Goal: Task Accomplishment & Management: Complete application form

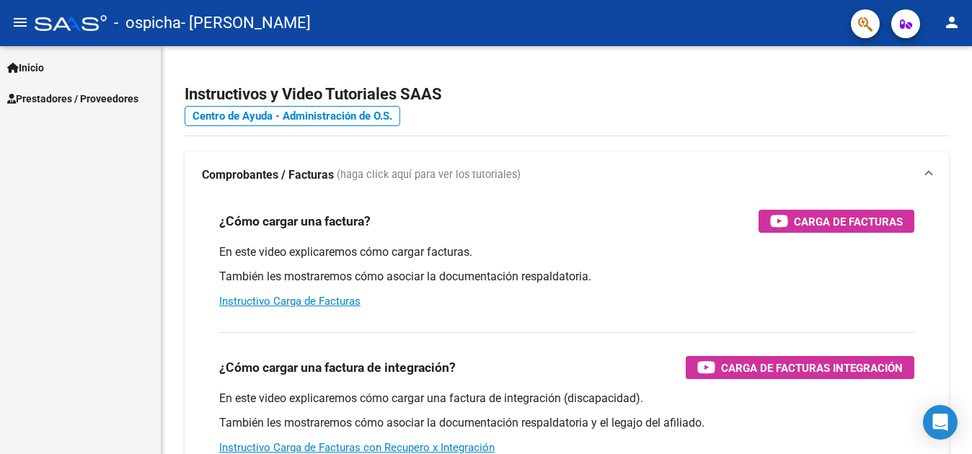
click at [89, 102] on span "Prestadores / Proveedores" at bounding box center [72, 99] width 131 height 16
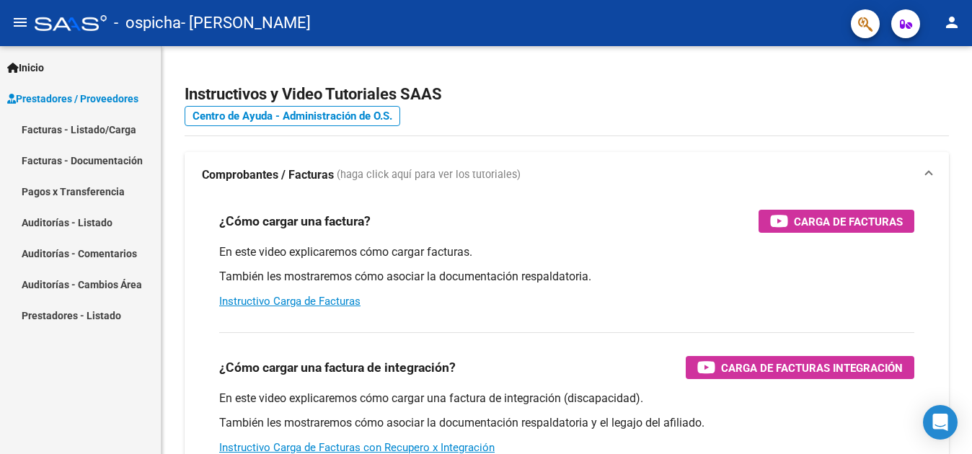
click at [90, 129] on link "Facturas - Listado/Carga" at bounding box center [80, 129] width 161 height 31
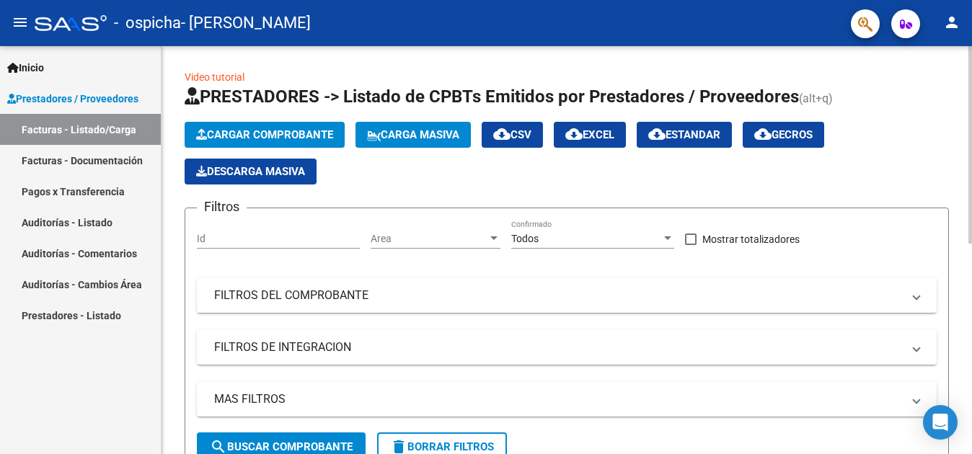
click at [257, 132] on span "Cargar Comprobante" at bounding box center [264, 134] width 137 height 13
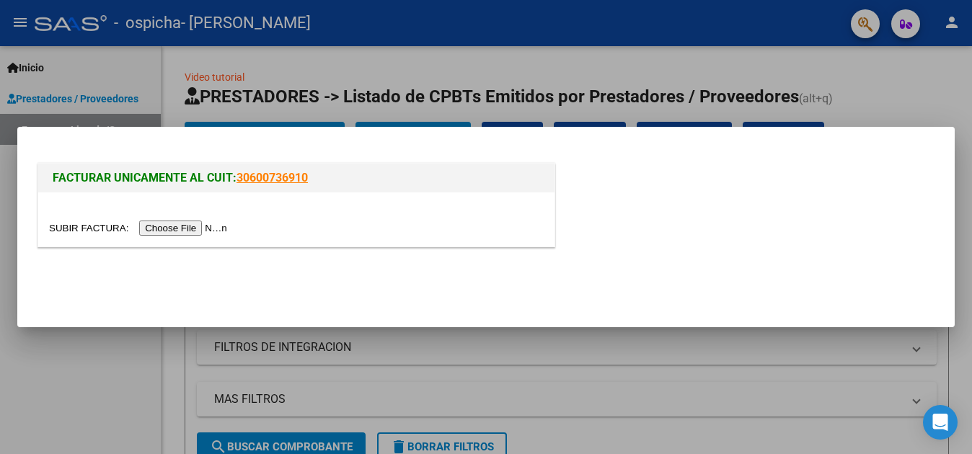
click at [195, 231] on input "file" at bounding box center [140, 228] width 182 height 15
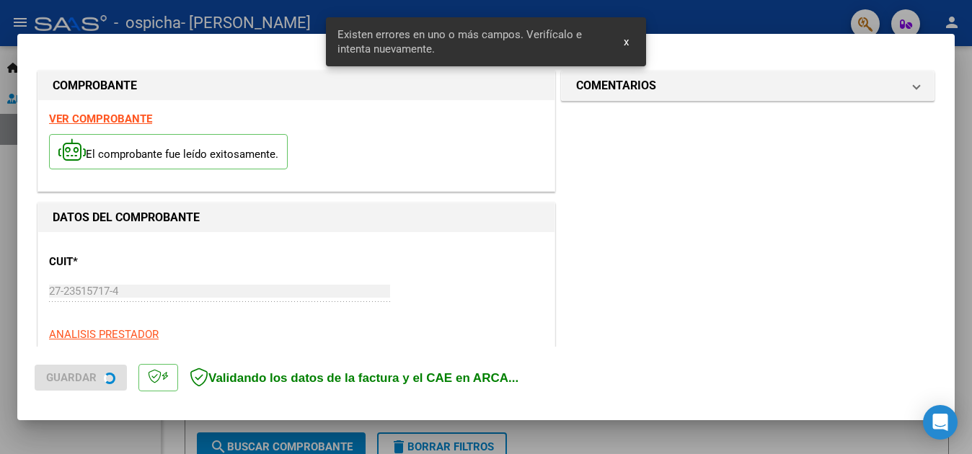
scroll to position [355, 0]
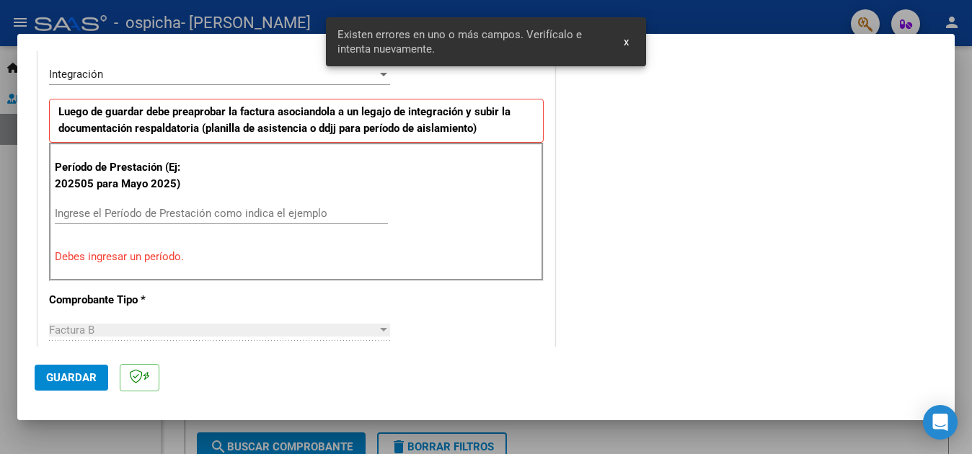
click at [74, 211] on input "Ingrese el Período de Prestación como indica el ejemplo" at bounding box center [221, 213] width 333 height 13
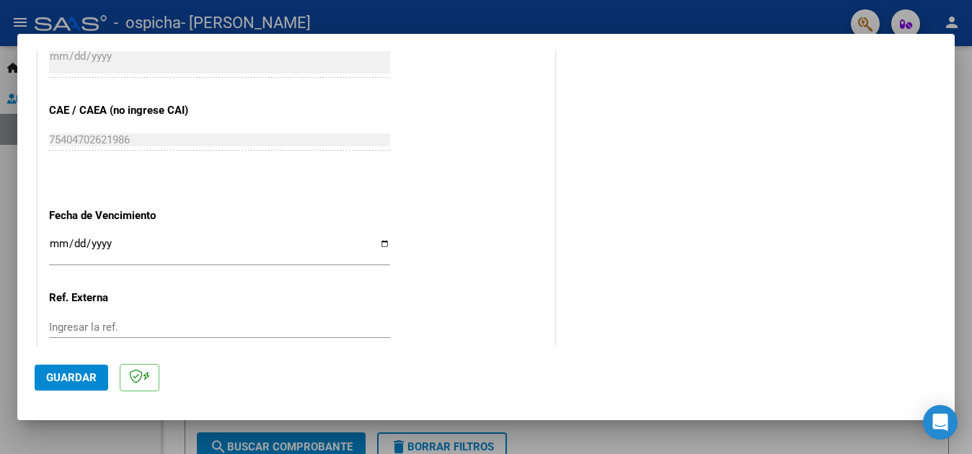
scroll to position [931, 0]
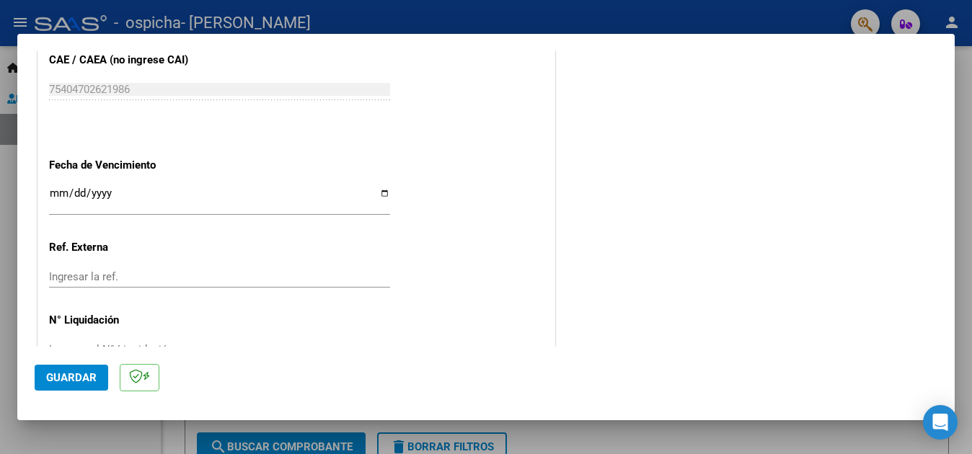
type input "202509"
click at [55, 187] on input "Ingresar la fecha" at bounding box center [219, 198] width 341 height 23
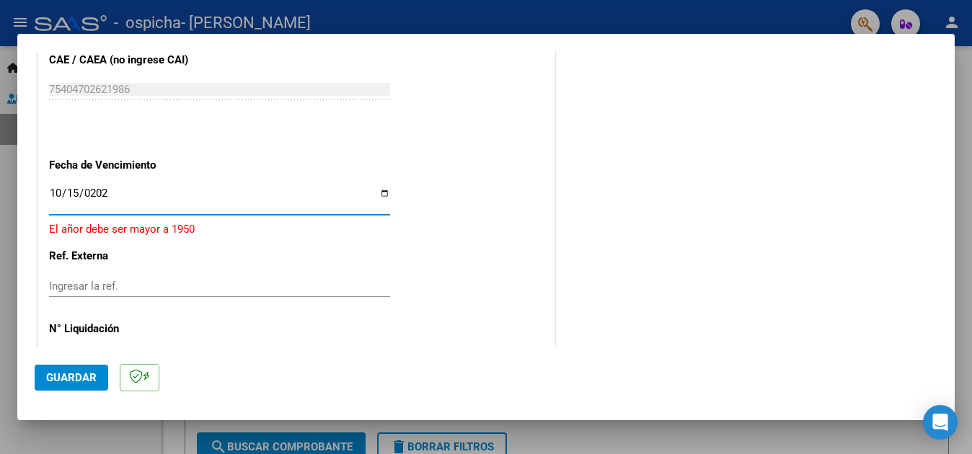
type input "[DATE]"
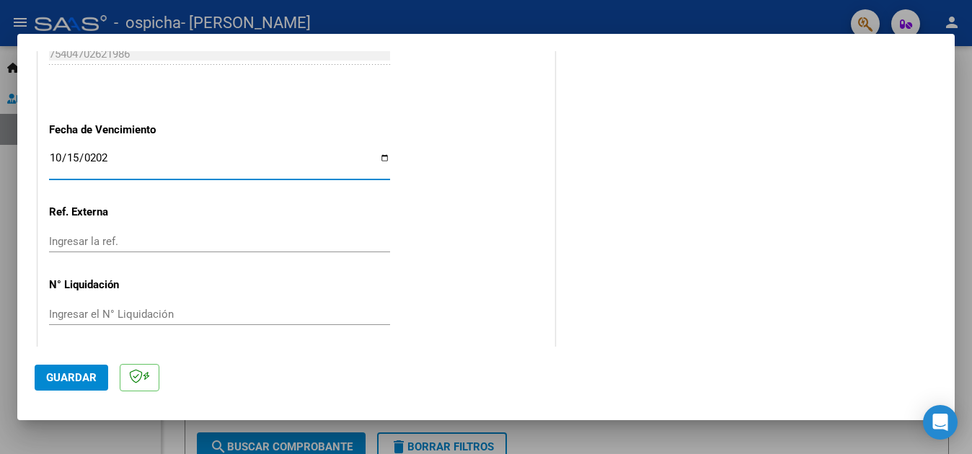
scroll to position [973, 0]
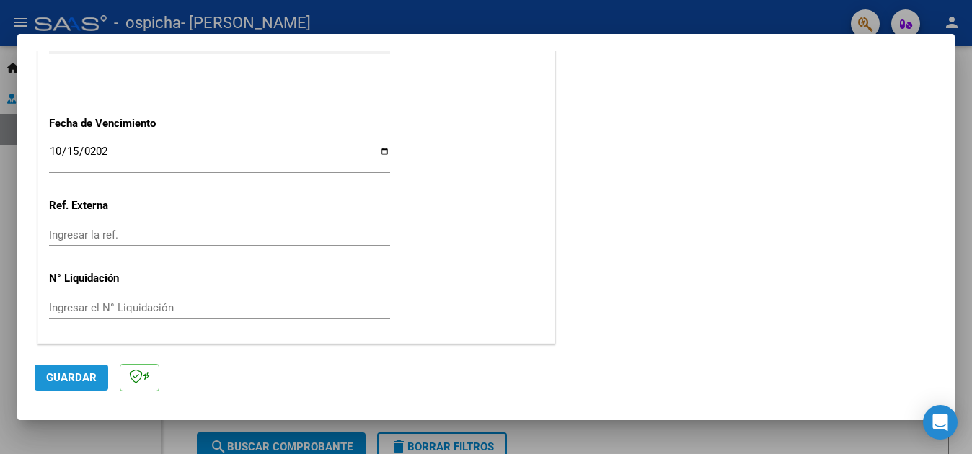
click at [63, 378] on span "Guardar" at bounding box center [71, 377] width 50 height 13
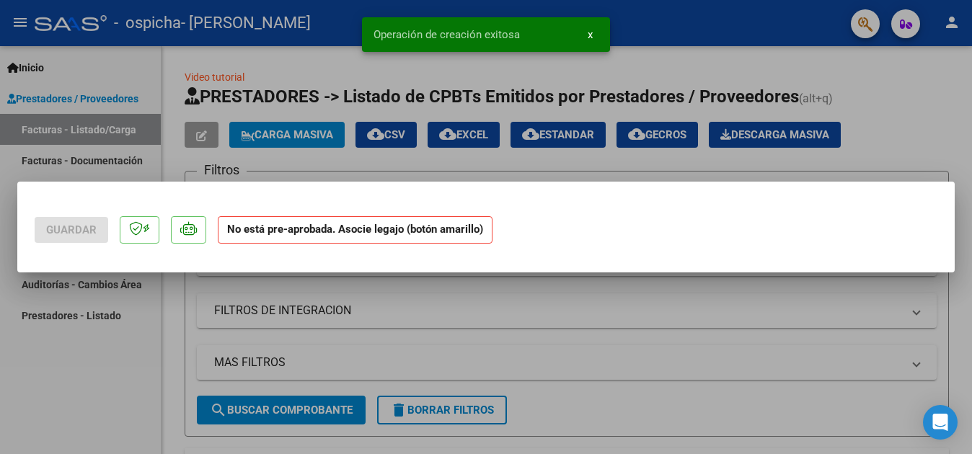
scroll to position [0, 0]
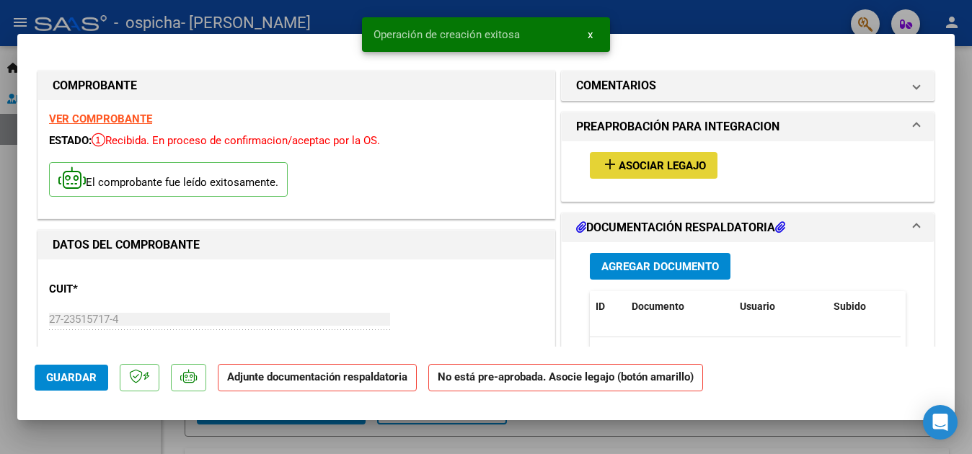
click at [631, 169] on span "Asociar Legajo" at bounding box center [661, 165] width 87 height 13
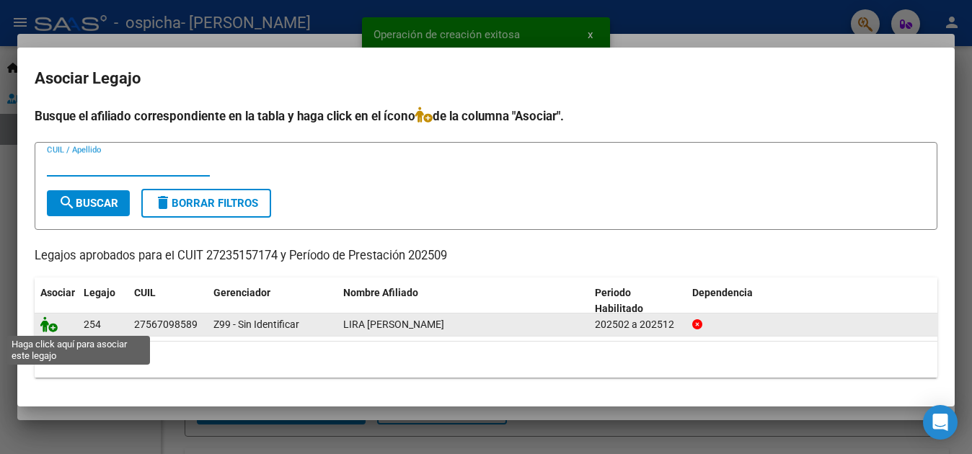
click at [52, 327] on icon at bounding box center [48, 324] width 17 height 16
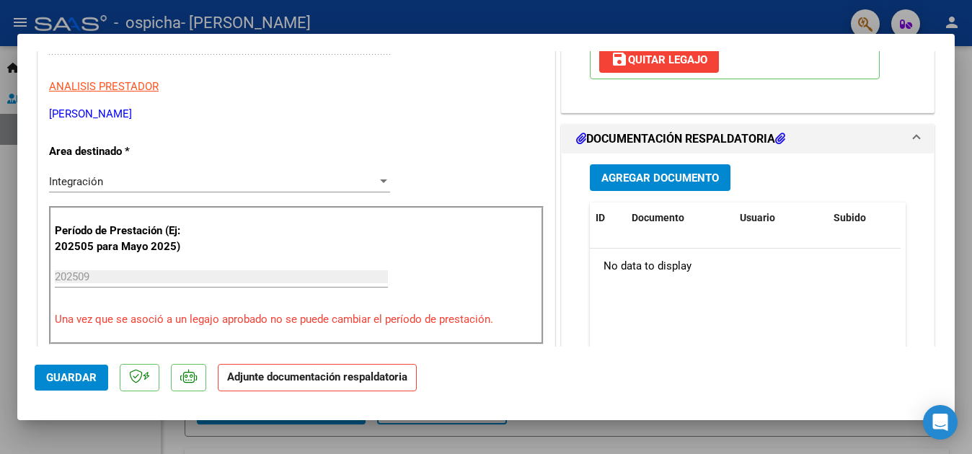
scroll to position [288, 0]
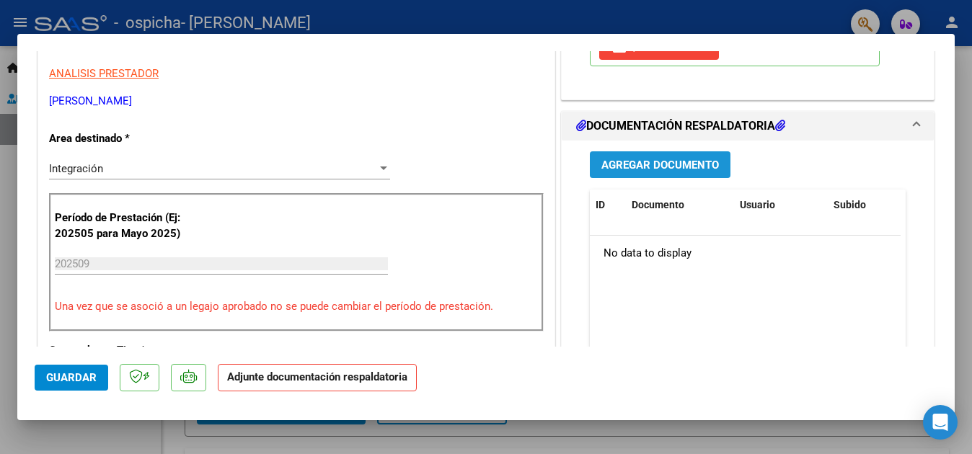
click at [639, 165] on span "Agregar Documento" at bounding box center [659, 165] width 117 height 13
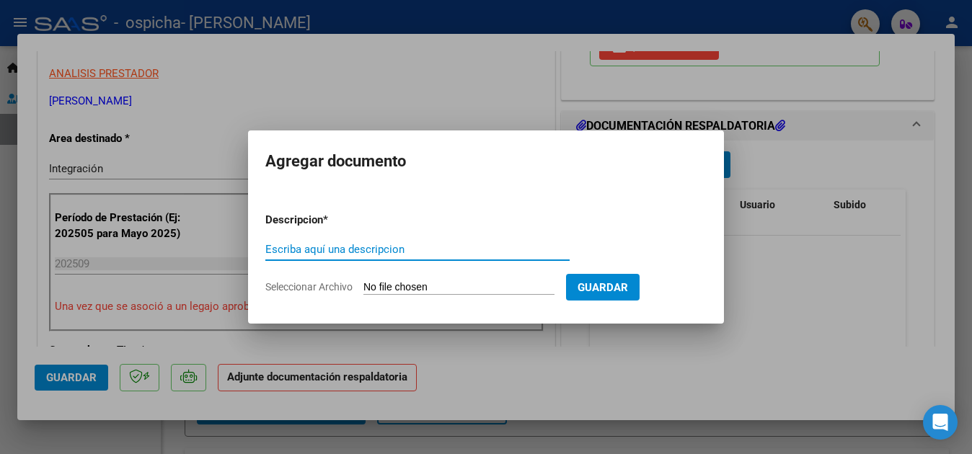
click at [291, 247] on input "Escriba aquí una descripcion" at bounding box center [417, 249] width 304 height 13
type input "r"
type input "RECIBO X 1-724"
click at [422, 285] on input "Seleccionar Archivo" at bounding box center [458, 288] width 191 height 14
type input "C:\fakepath\RECIBO 1-724.pdf"
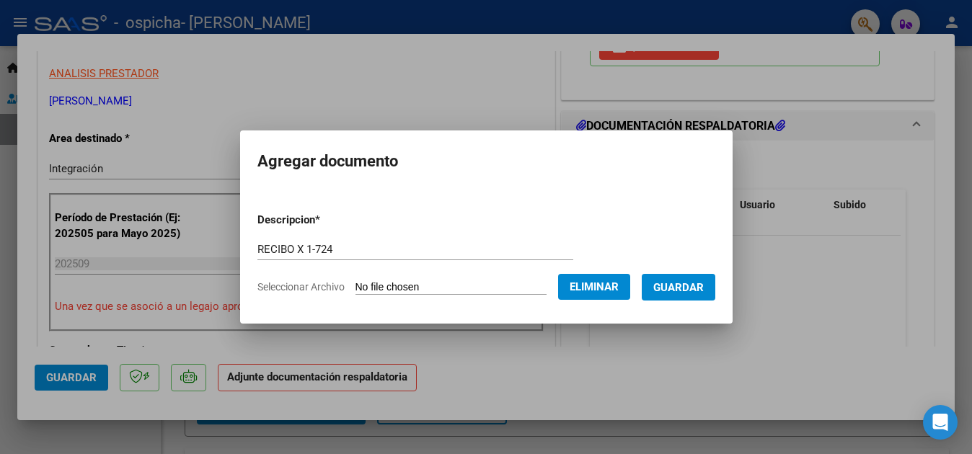
click at [695, 284] on span "Guardar" at bounding box center [678, 287] width 50 height 13
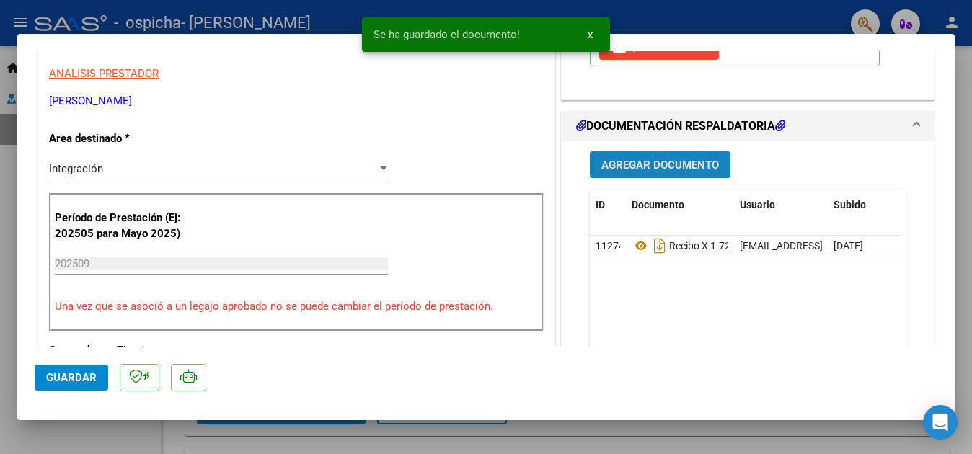
click at [640, 164] on span "Agregar Documento" at bounding box center [659, 165] width 117 height 13
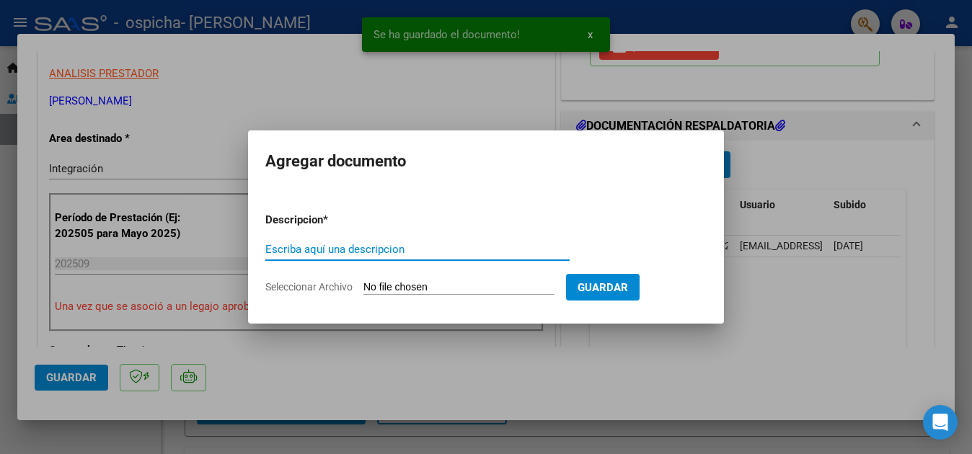
click at [301, 243] on input "Escriba aquí una descripcion" at bounding box center [417, 249] width 304 height 13
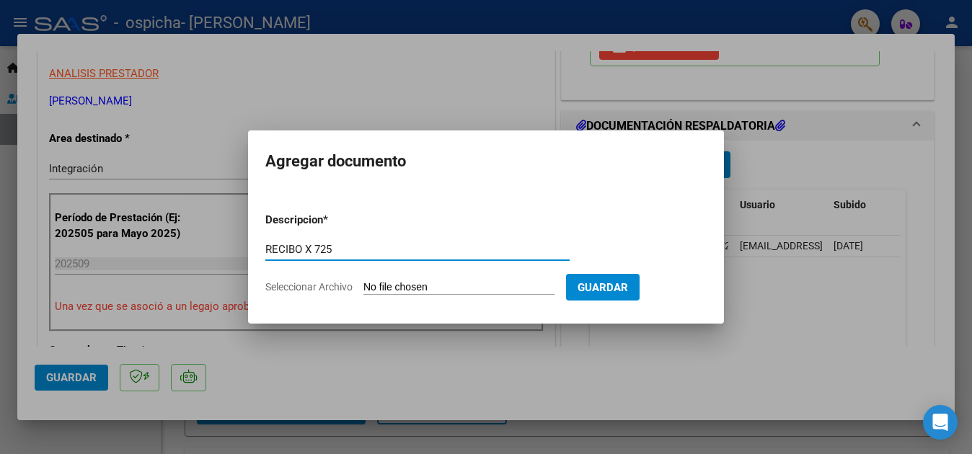
click at [316, 247] on input "RECIBO X 725" at bounding box center [417, 249] width 304 height 13
type input "RECIBO X 1-725"
click at [419, 286] on input "Seleccionar Archivo" at bounding box center [458, 288] width 191 height 14
type input "C:\fakepath\RECIBO 1-725.pdf"
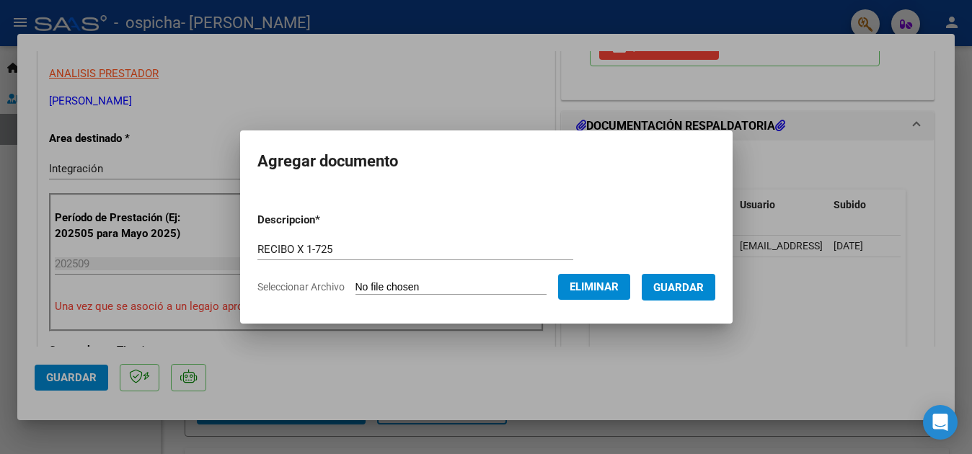
click at [701, 290] on span "Guardar" at bounding box center [678, 287] width 50 height 13
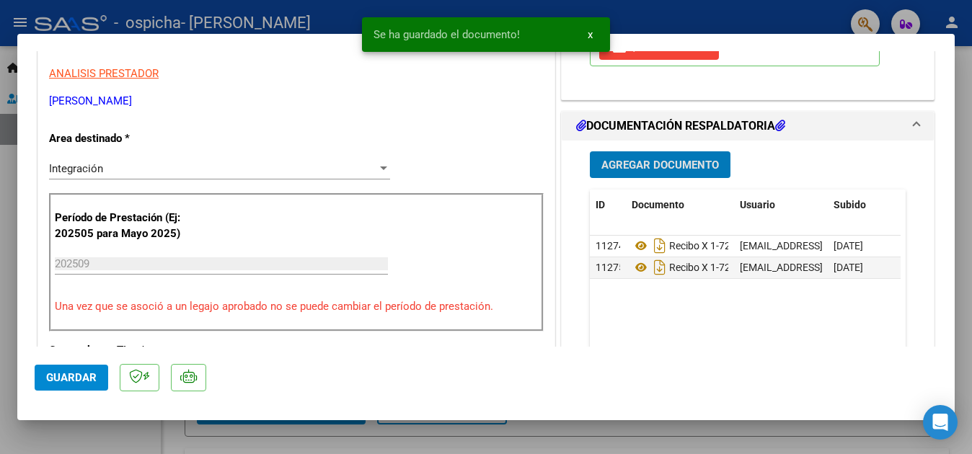
click at [649, 166] on span "Agregar Documento" at bounding box center [659, 165] width 117 height 13
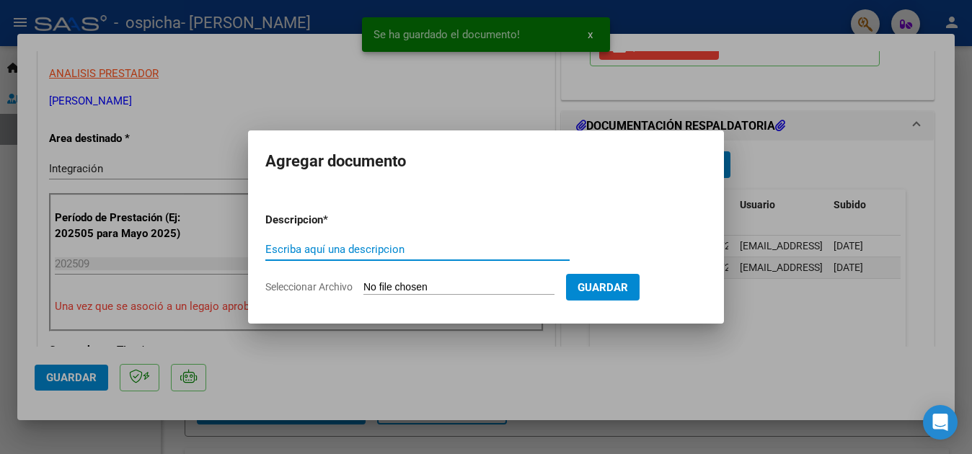
click at [291, 255] on input "Escriba aquí una descripcion" at bounding box center [417, 249] width 304 height 13
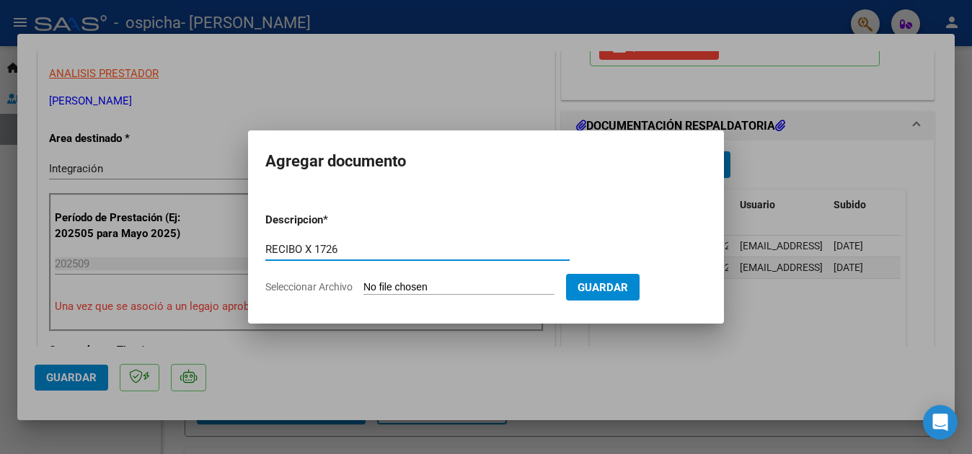
click at [323, 247] on input "RECIBO X 1726" at bounding box center [417, 249] width 304 height 13
type input "RECIBO X 1-726"
click at [389, 282] on input "Seleccionar Archivo" at bounding box center [458, 288] width 191 height 14
type input "C:\fakepath\RECIBO 1-726.pdf"
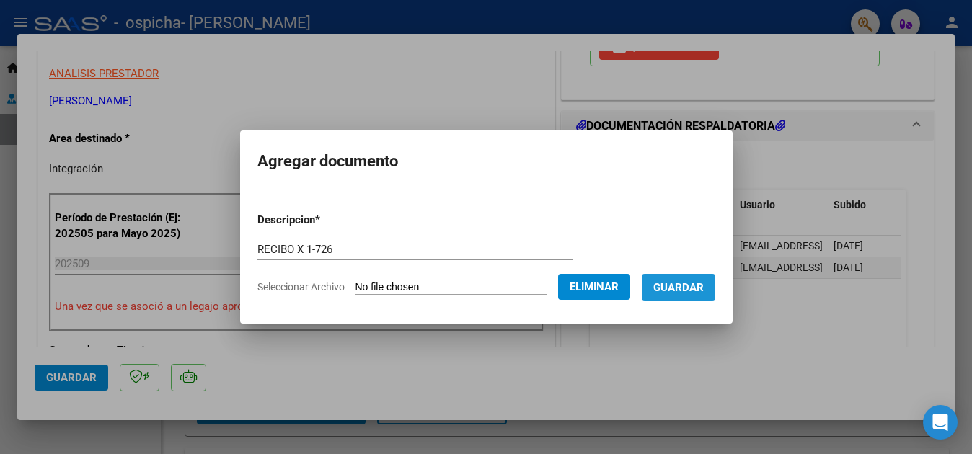
click at [671, 289] on span "Guardar" at bounding box center [678, 287] width 50 height 13
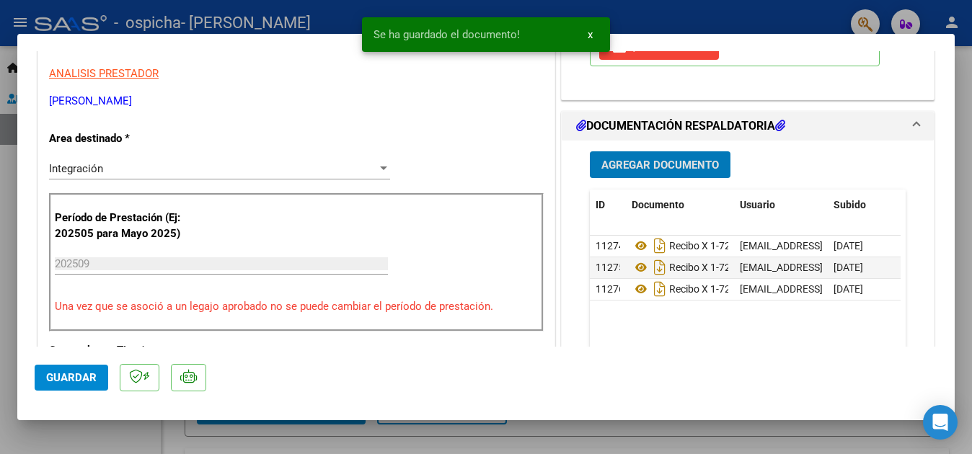
click at [662, 161] on span "Agregar Documento" at bounding box center [659, 165] width 117 height 13
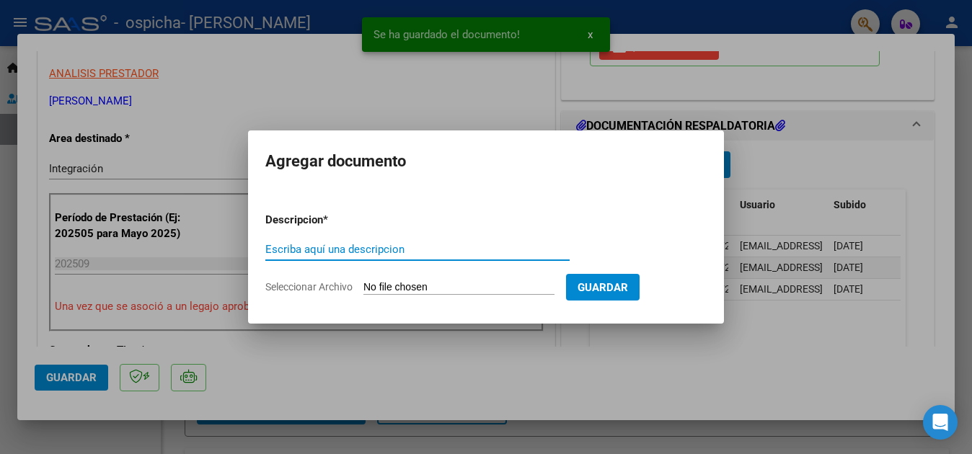
click at [288, 248] on input "Escriba aquí una descripcion" at bounding box center [417, 249] width 304 height 13
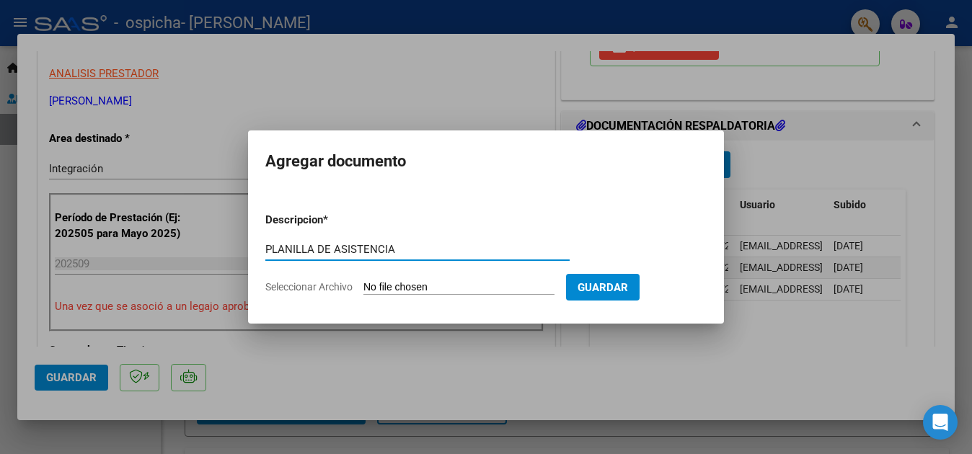
type input "PLANILLA DE ASISTENCIA"
click at [410, 285] on input "Seleccionar Archivo" at bounding box center [458, 288] width 191 height 14
type input "C:\fakepath\Planilla Lira Cruz [DATE].pdf"
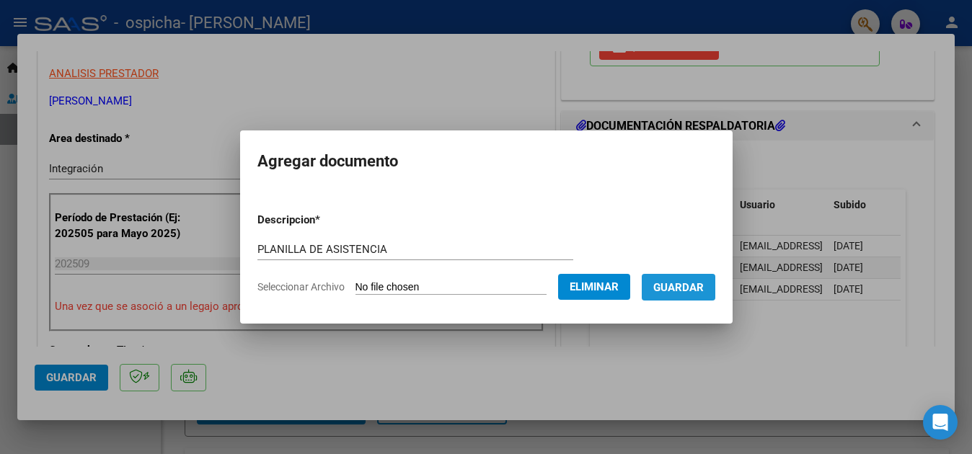
click at [693, 287] on span "Guardar" at bounding box center [678, 287] width 50 height 13
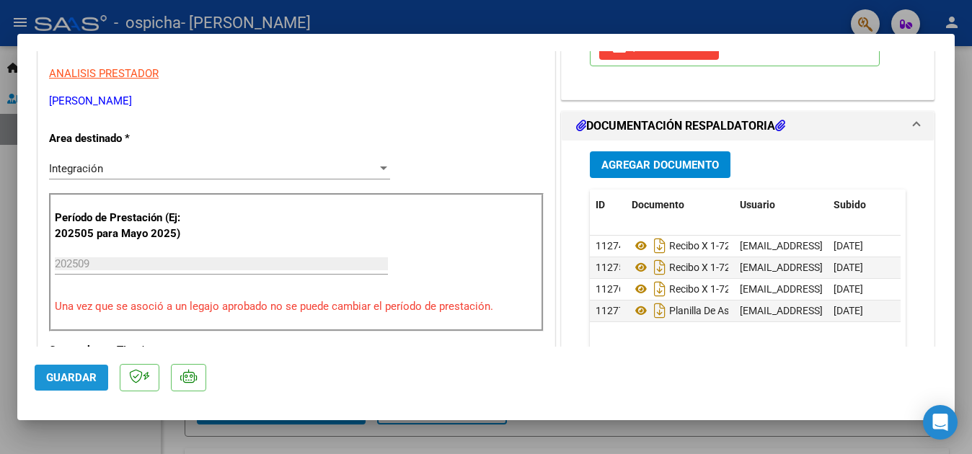
click at [74, 380] on span "Guardar" at bounding box center [71, 377] width 50 height 13
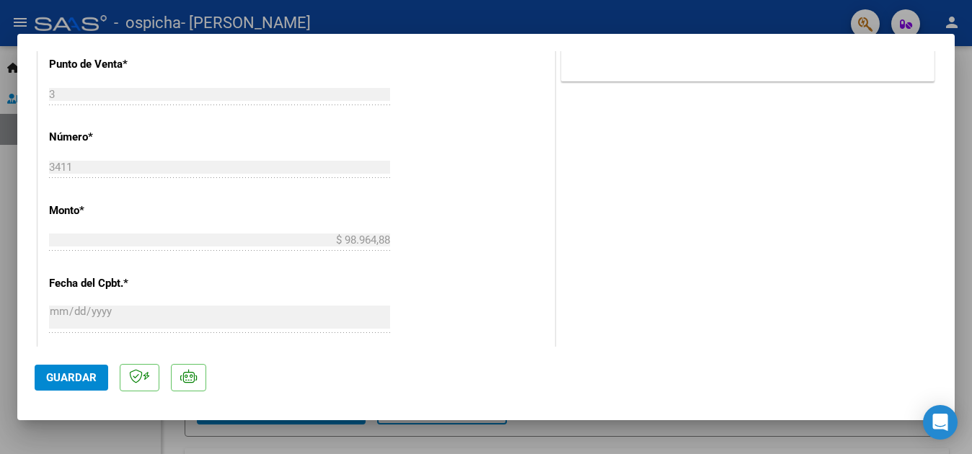
scroll to position [188, 0]
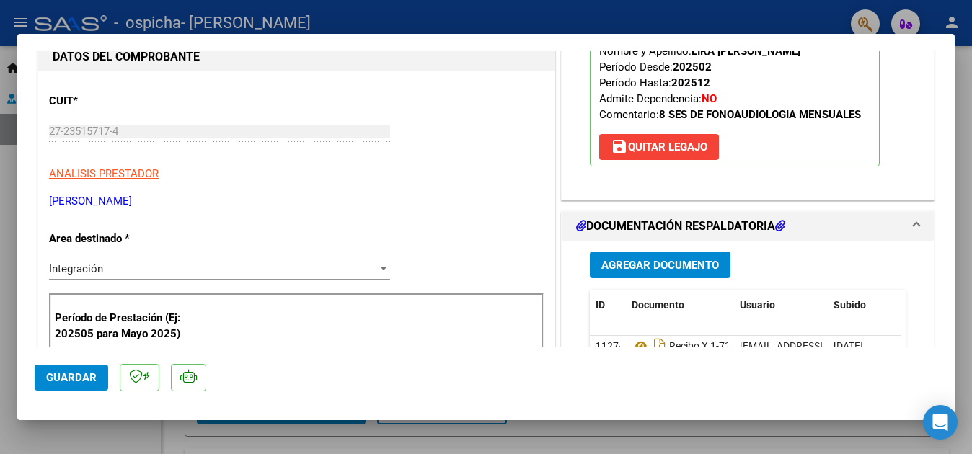
click at [74, 372] on span "Guardar" at bounding box center [71, 377] width 50 height 13
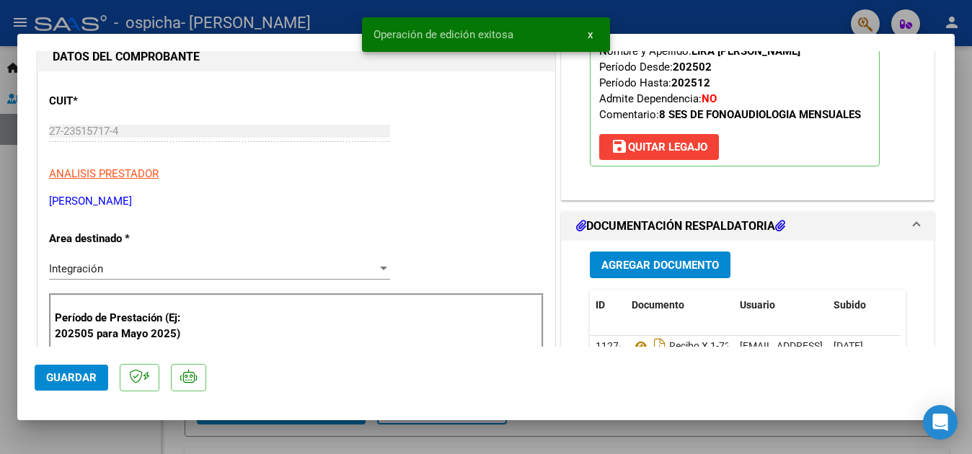
click at [951, 19] on div at bounding box center [486, 227] width 972 height 454
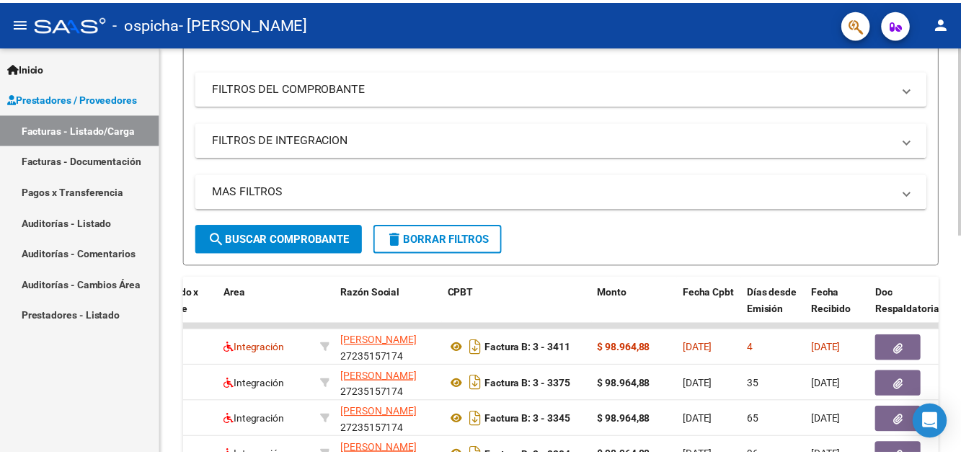
scroll to position [144, 0]
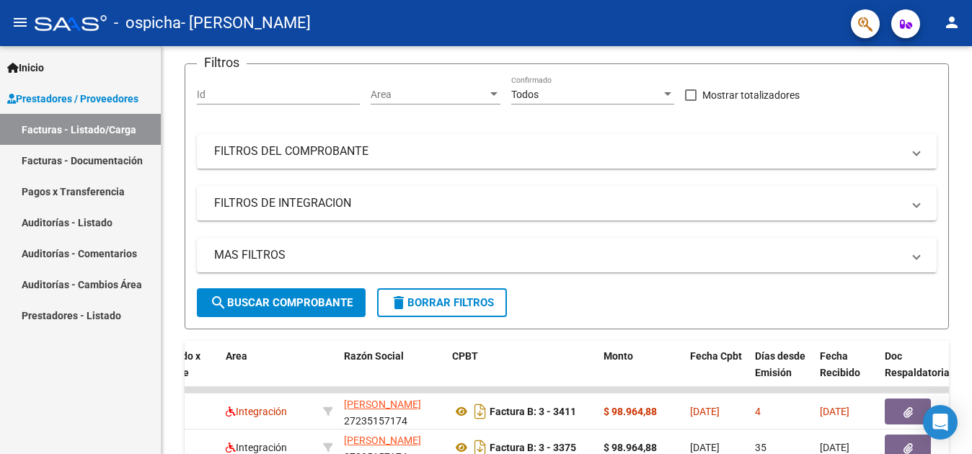
click at [952, 19] on mat-icon "person" at bounding box center [951, 22] width 17 height 17
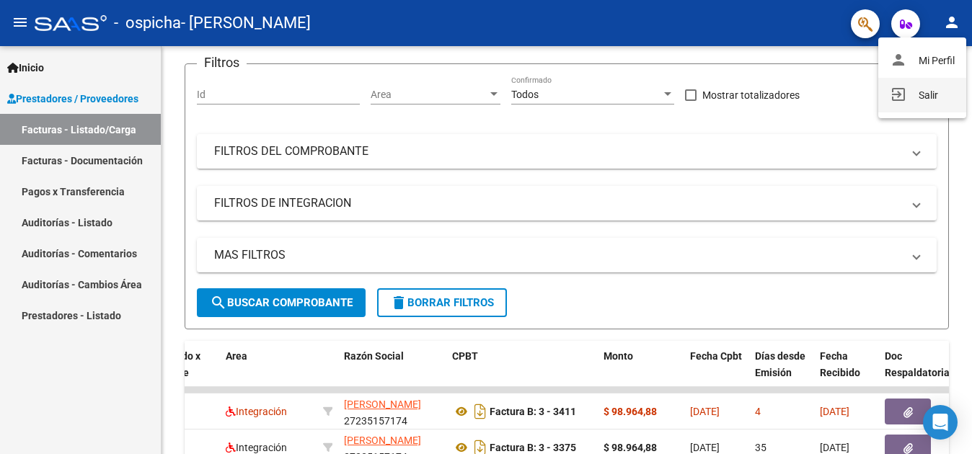
click at [927, 99] on button "exit_to_app Salir" at bounding box center [922, 95] width 88 height 35
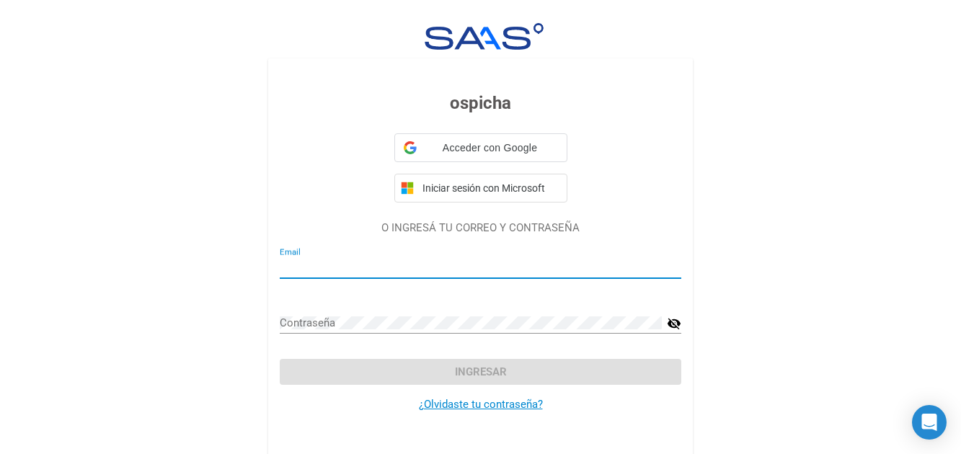
type input "[EMAIL_ADDRESS][DOMAIN_NAME]"
